Goal: Task Accomplishment & Management: Manage account settings

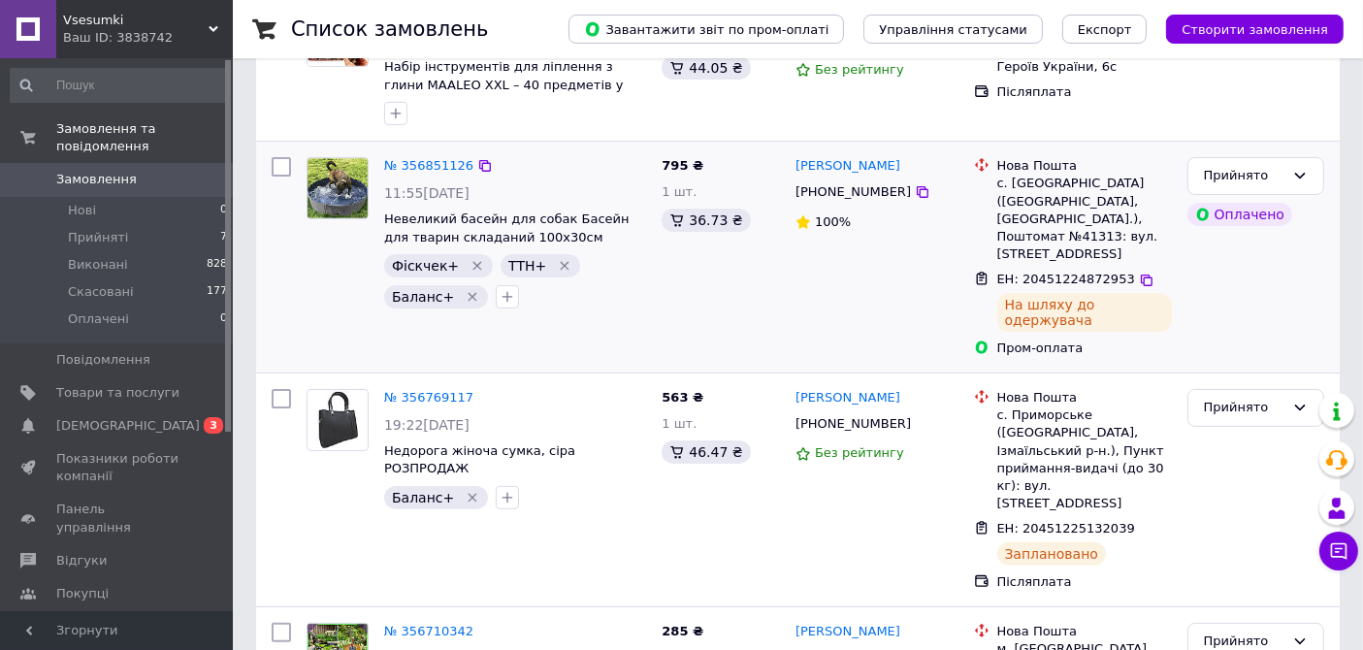
scroll to position [431, 0]
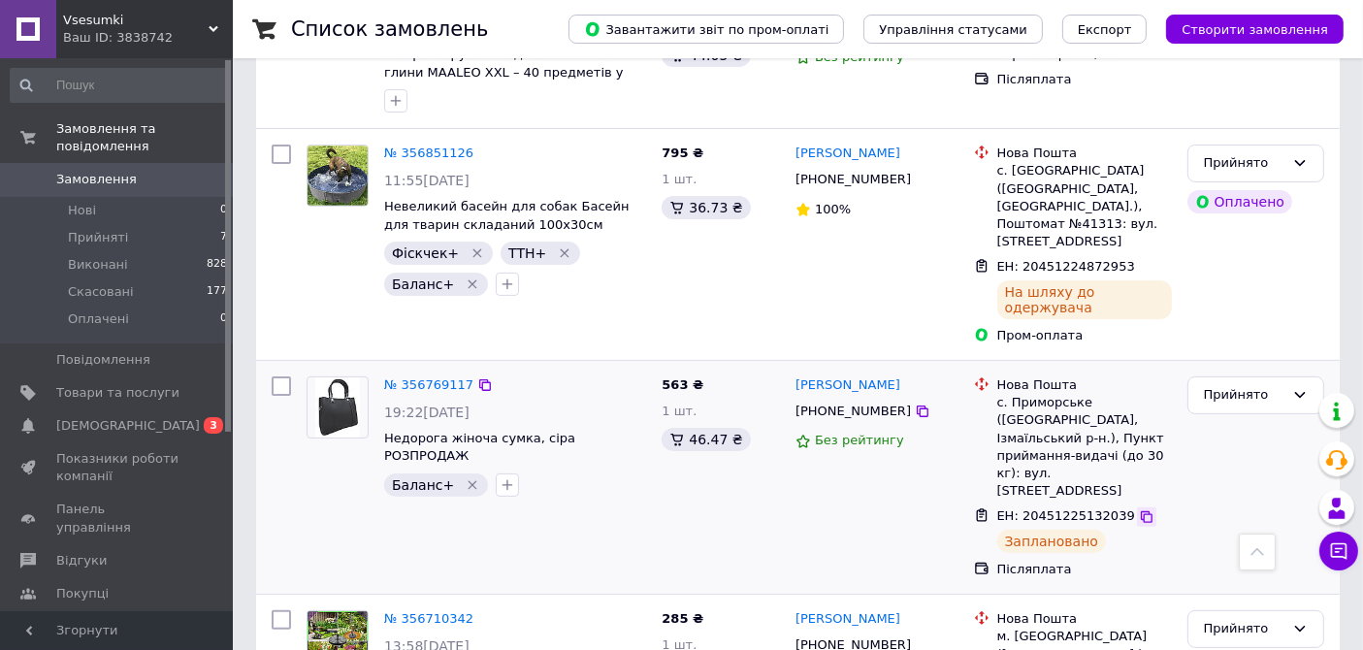
click at [1139, 509] on icon at bounding box center [1147, 517] width 16 height 16
click at [421, 377] on link "№ 356769117" at bounding box center [428, 384] width 89 height 15
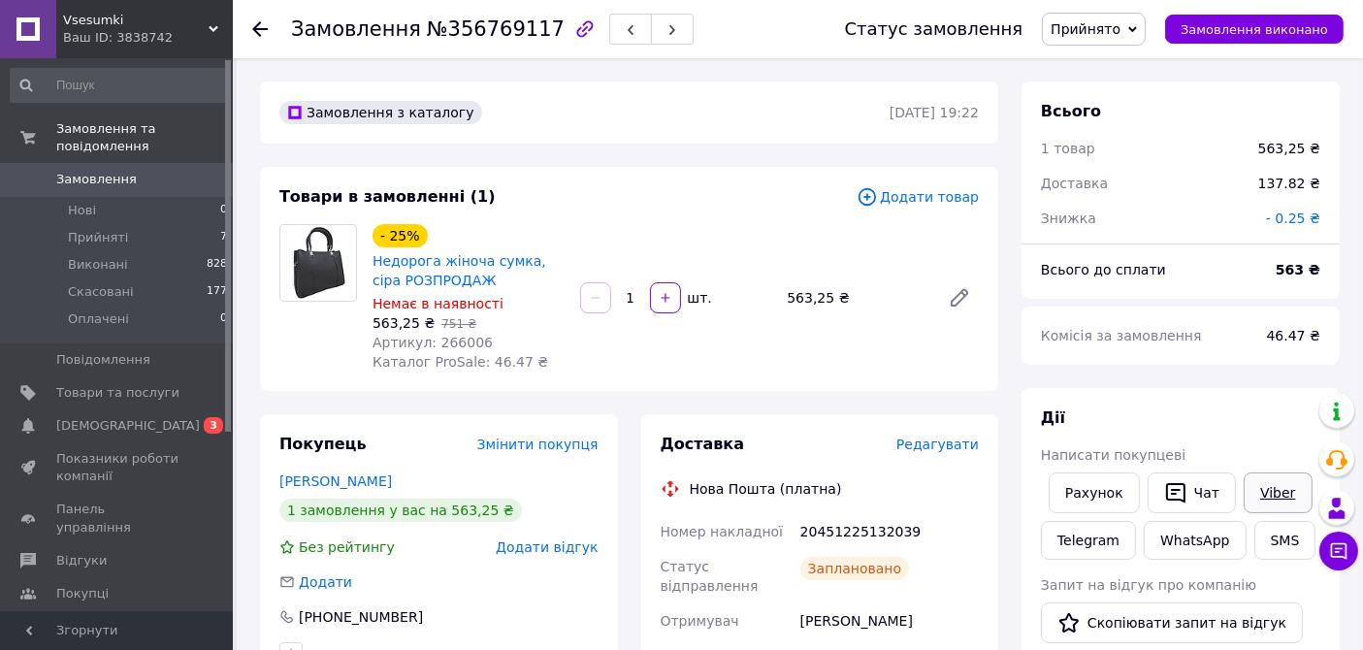
click at [1262, 488] on link "Viber" at bounding box center [1277, 492] width 68 height 41
click at [1199, 491] on button "Чат" at bounding box center [1191, 492] width 88 height 41
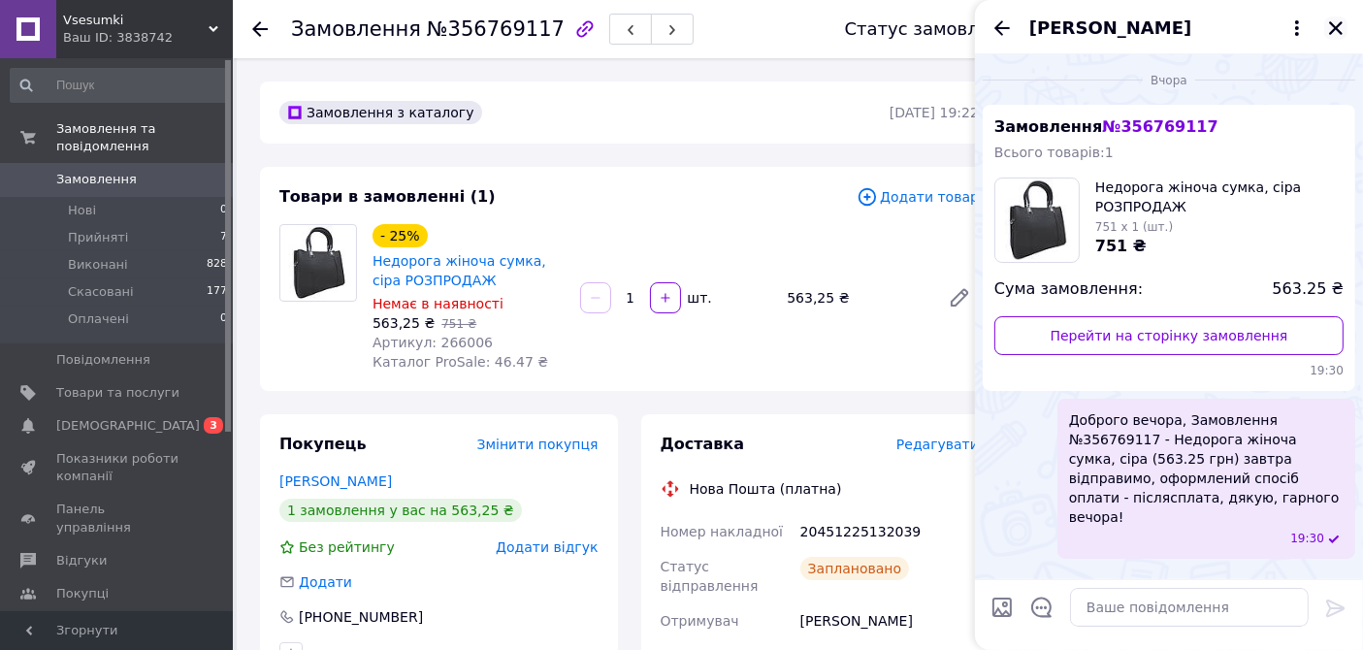
click at [1336, 29] on icon "Закрити" at bounding box center [1335, 27] width 17 height 17
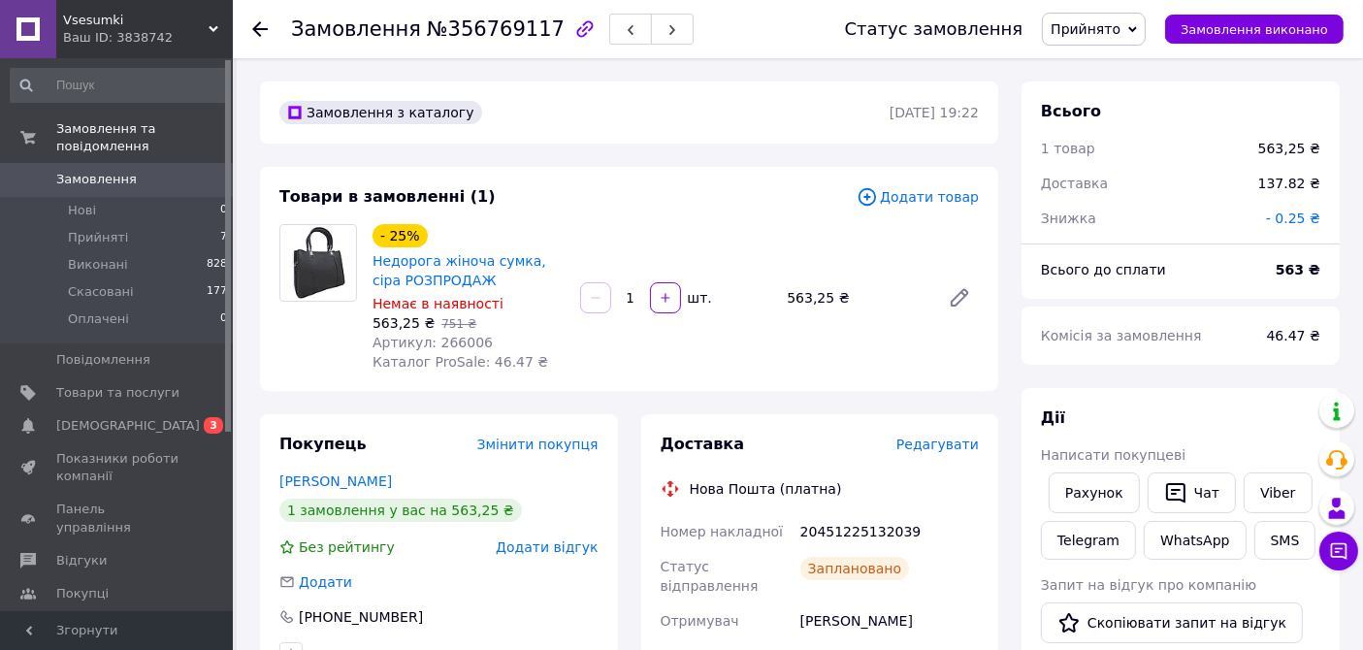
click at [135, 171] on span "Замовлення" at bounding box center [117, 179] width 123 height 17
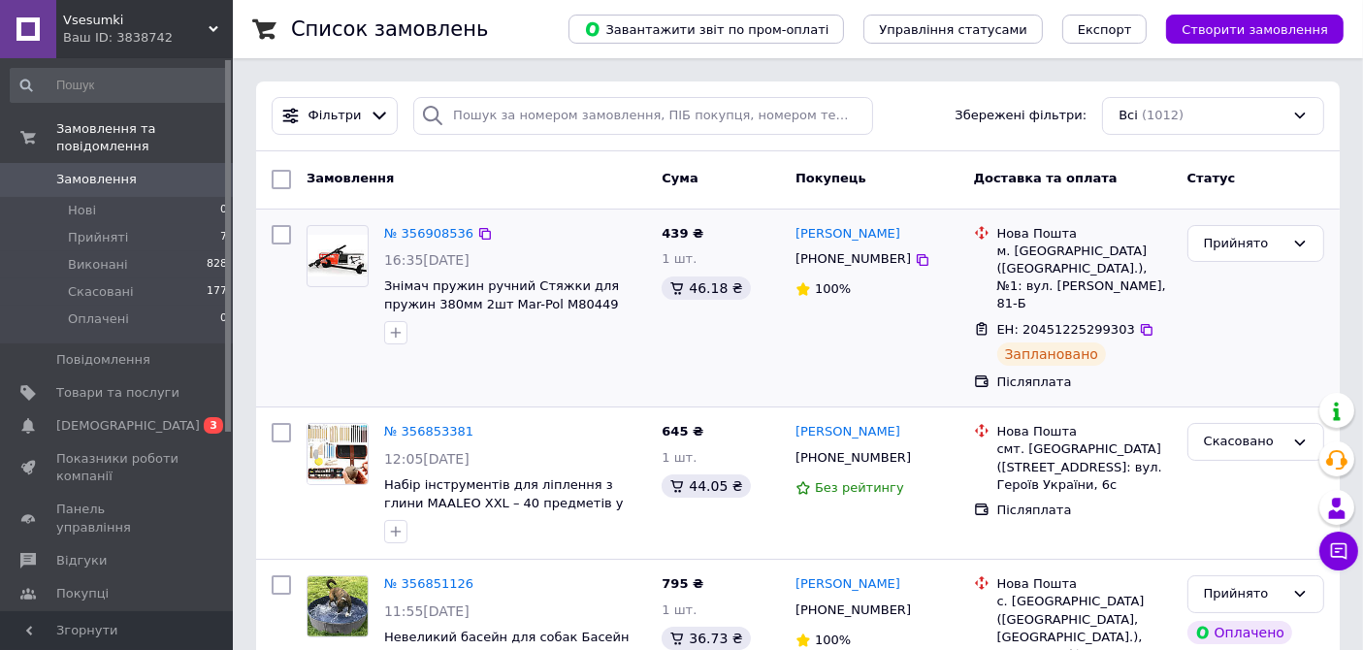
scroll to position [108, 0]
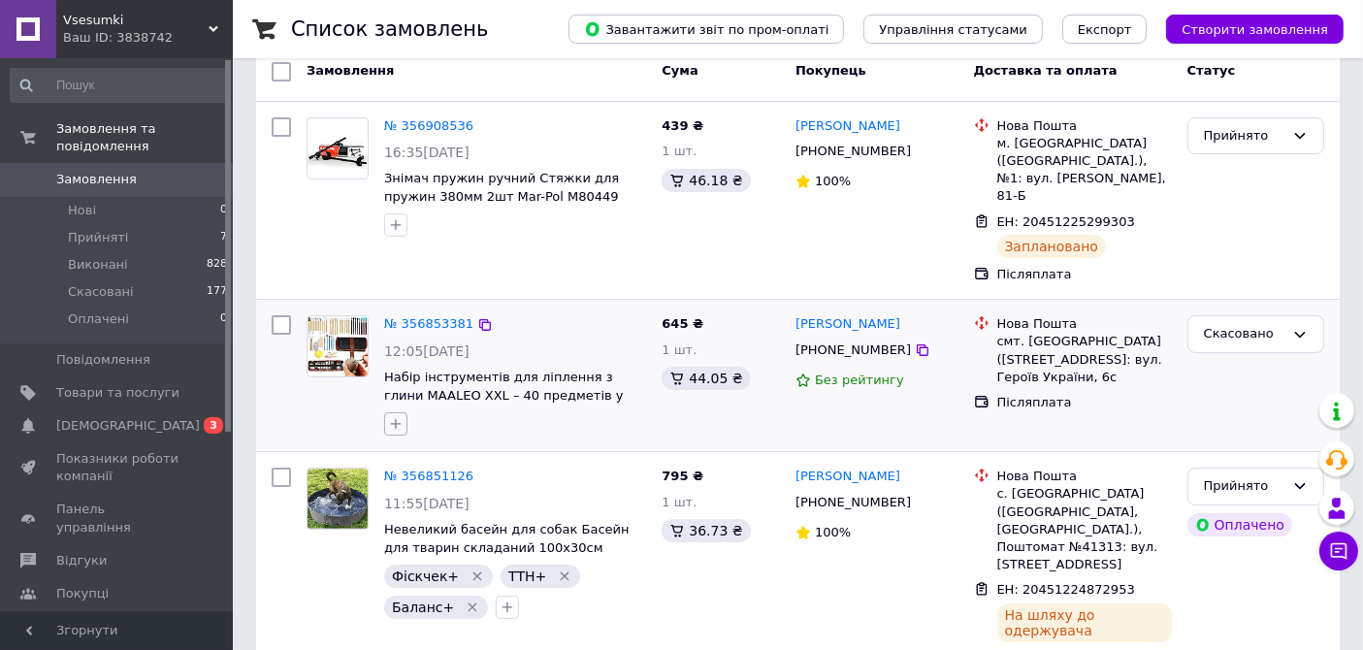
click at [396, 419] on icon "button" at bounding box center [396, 424] width 11 height 11
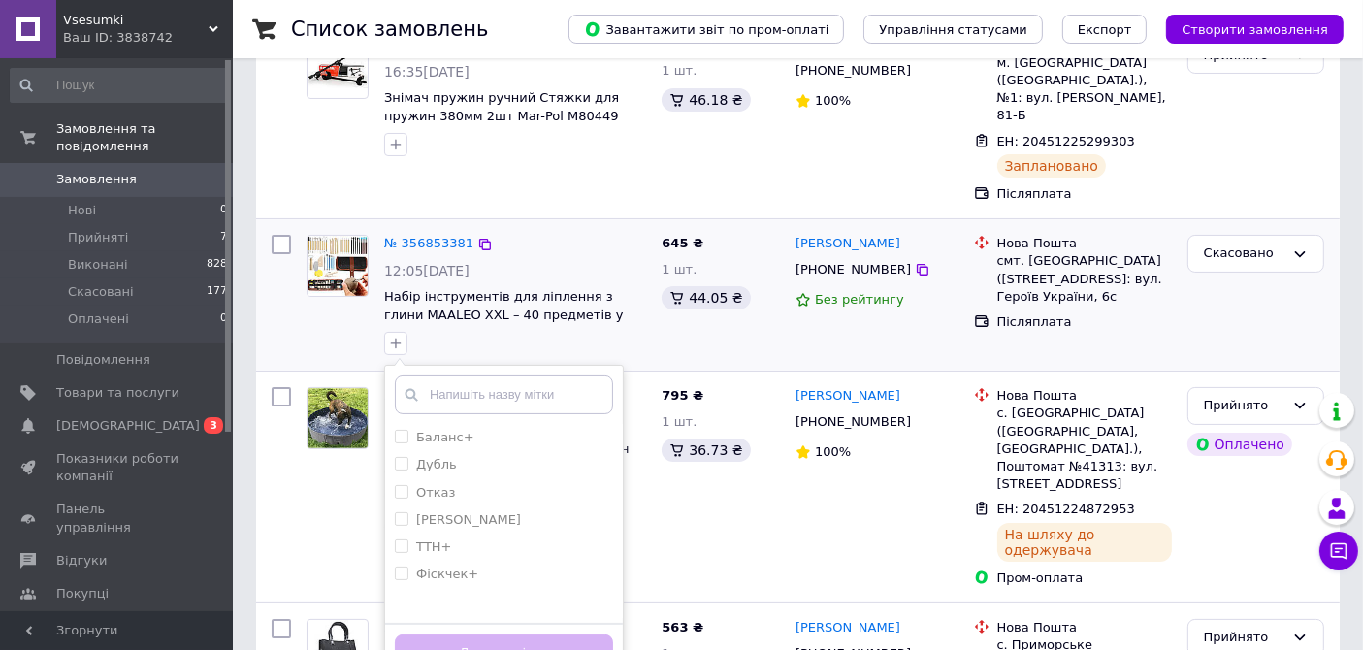
scroll to position [215, 0]
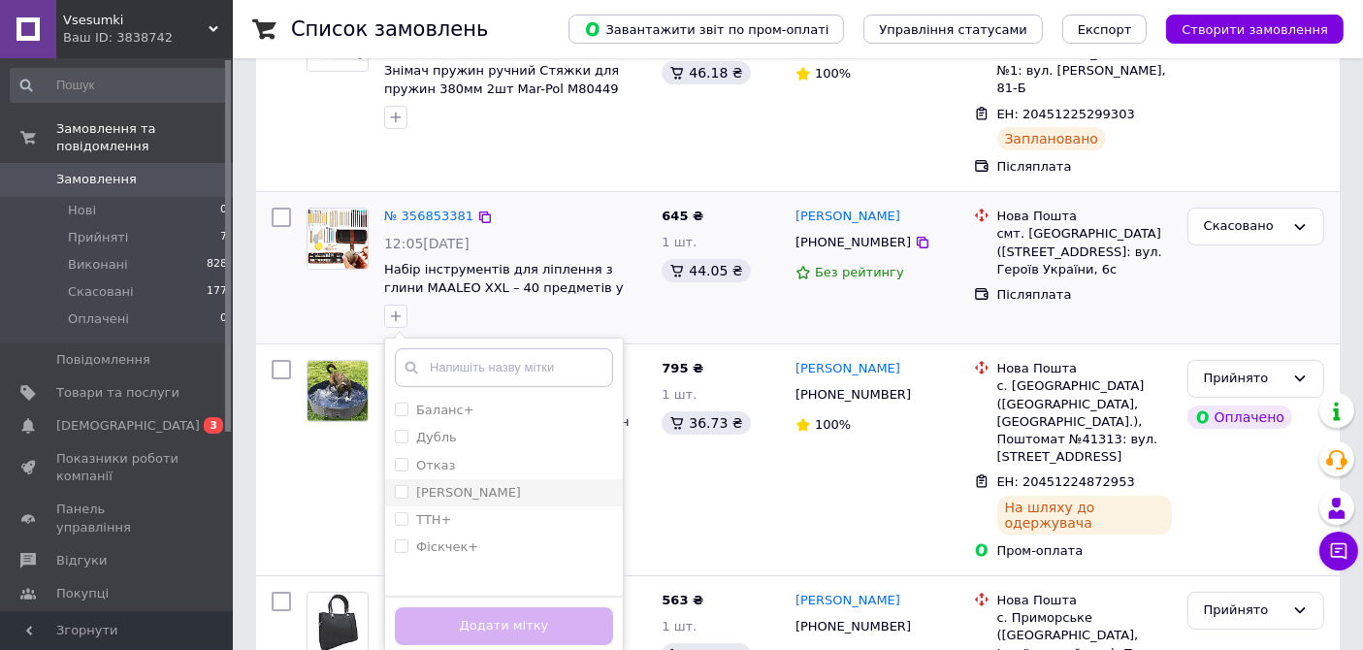
click at [402, 485] on input "[PERSON_NAME]" at bounding box center [401, 491] width 13 height 13
checkbox input "true"
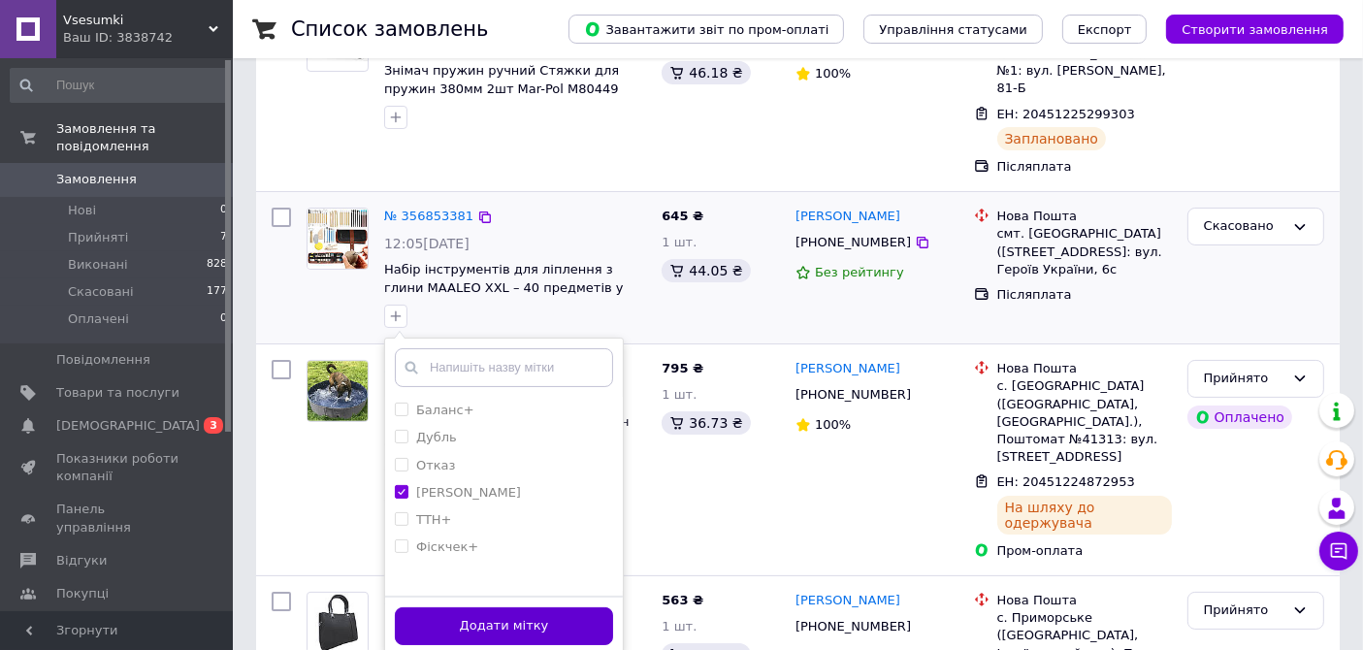
click at [436, 607] on button "Додати мітку" at bounding box center [504, 626] width 218 height 38
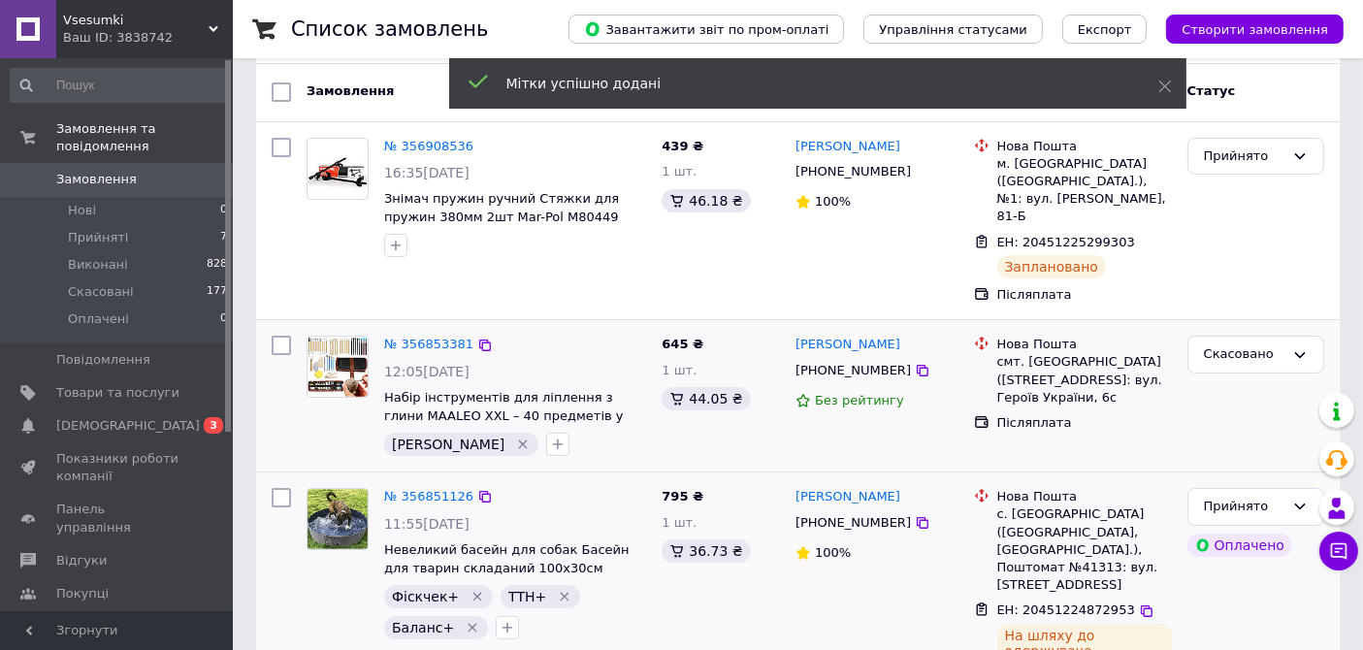
scroll to position [0, 0]
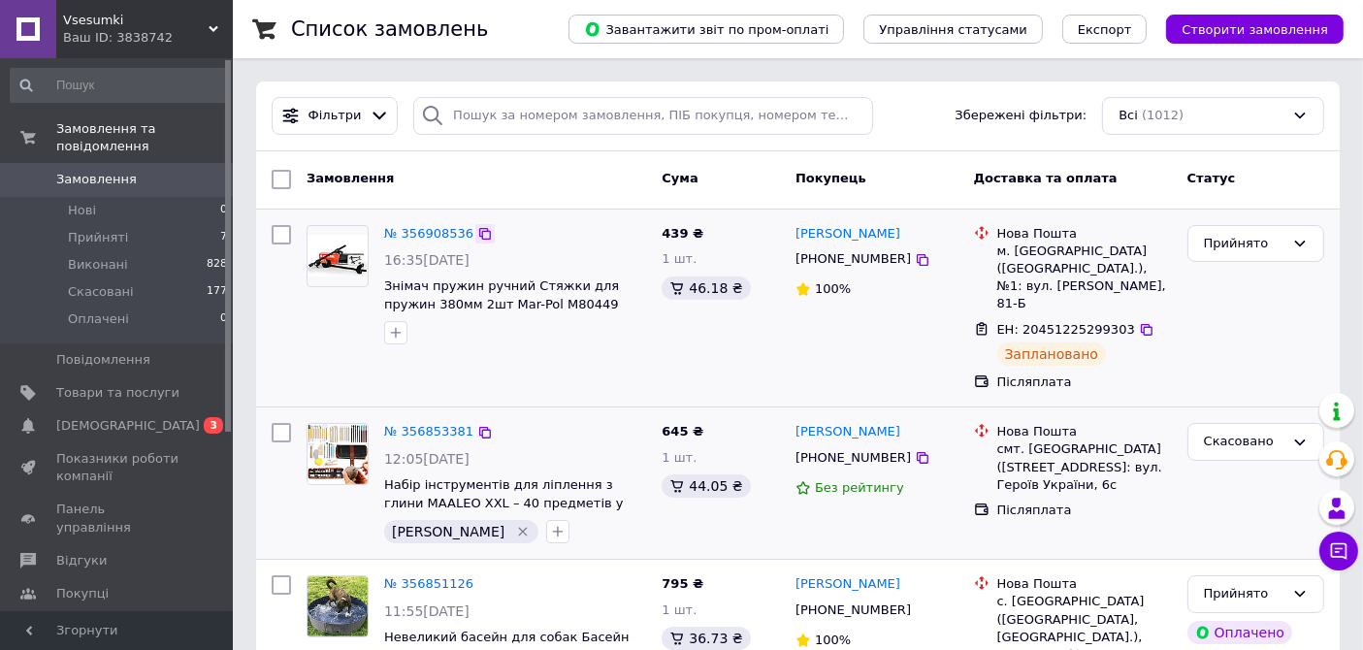
click at [479, 228] on icon at bounding box center [485, 234] width 12 height 12
click at [395, 331] on icon "button" at bounding box center [396, 333] width 11 height 11
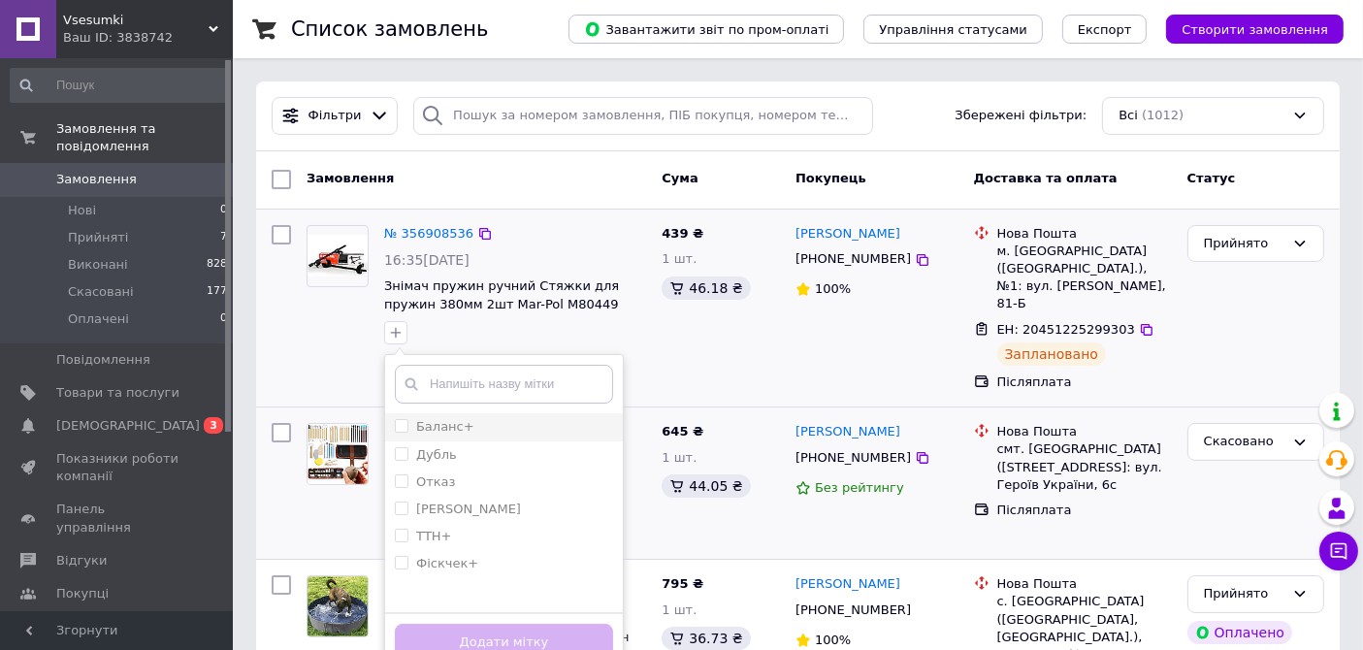
click at [399, 428] on input "Баланс+" at bounding box center [401, 425] width 13 height 13
checkbox input "true"
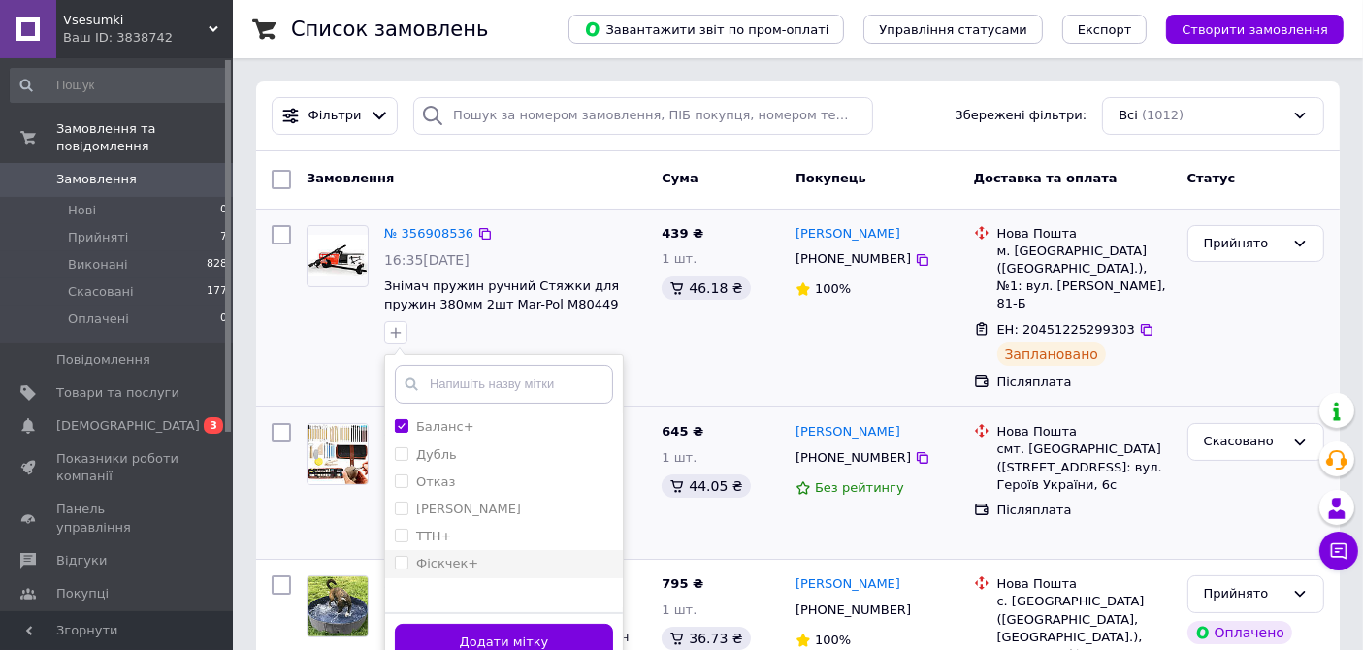
click at [403, 562] on input "Фіскчек+" at bounding box center [401, 562] width 13 height 13
checkbox input "true"
click at [461, 630] on button "Додати мітку" at bounding box center [504, 643] width 218 height 38
